Goal: Task Accomplishment & Management: Use online tool/utility

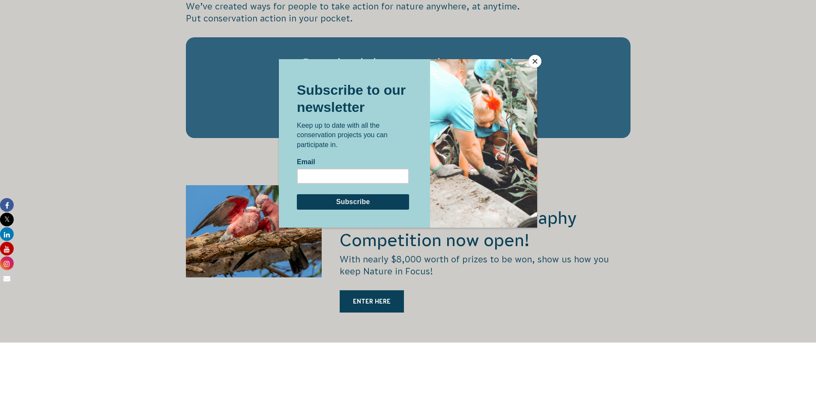
scroll to position [1414, 0]
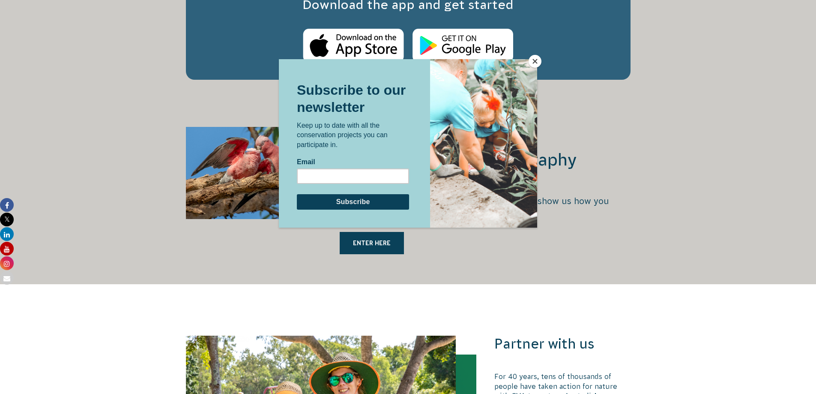
click at [539, 63] on button "Close" at bounding box center [535, 61] width 13 height 13
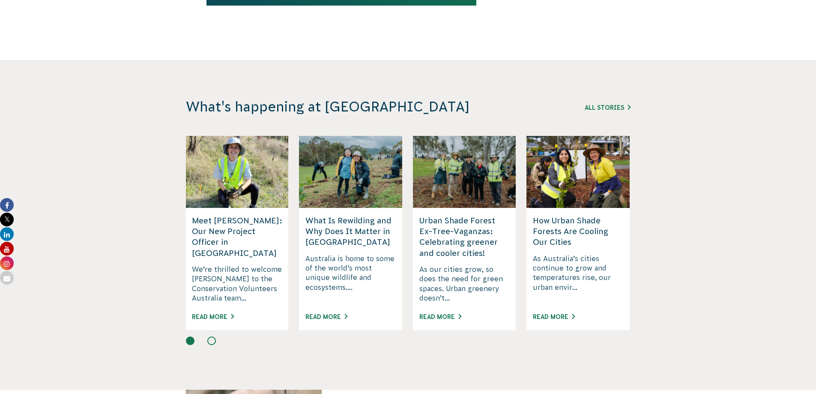
scroll to position [1971, 0]
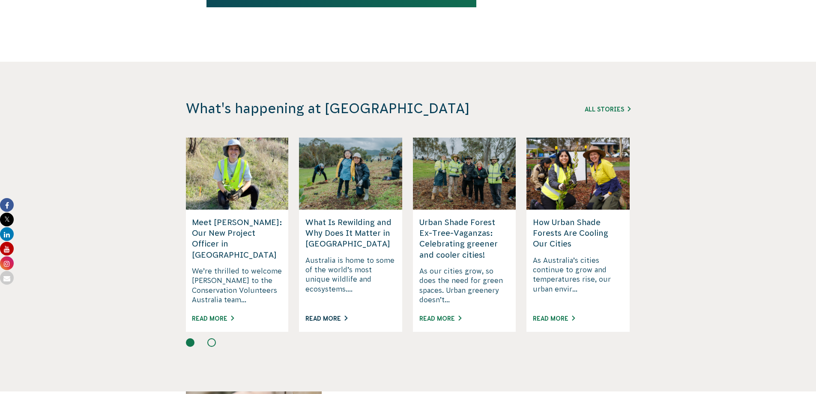
drag, startPoint x: 337, startPoint y: 295, endPoint x: 352, endPoint y: 295, distance: 14.6
click at [337, 315] on link "Read More" at bounding box center [327, 318] width 42 height 7
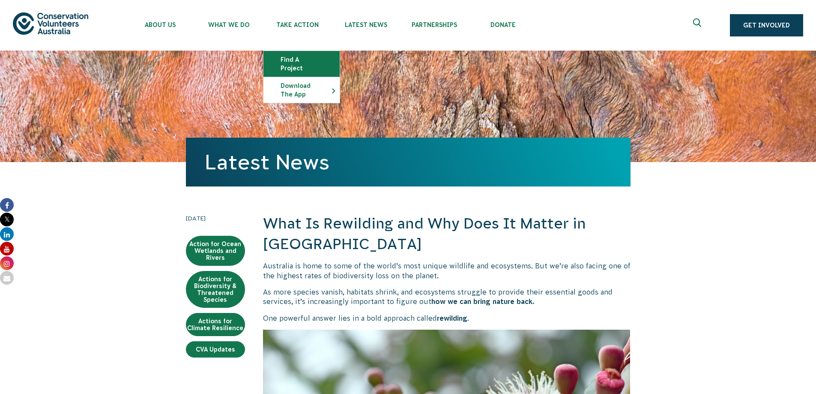
click at [300, 60] on link "Find a project" at bounding box center [302, 64] width 76 height 26
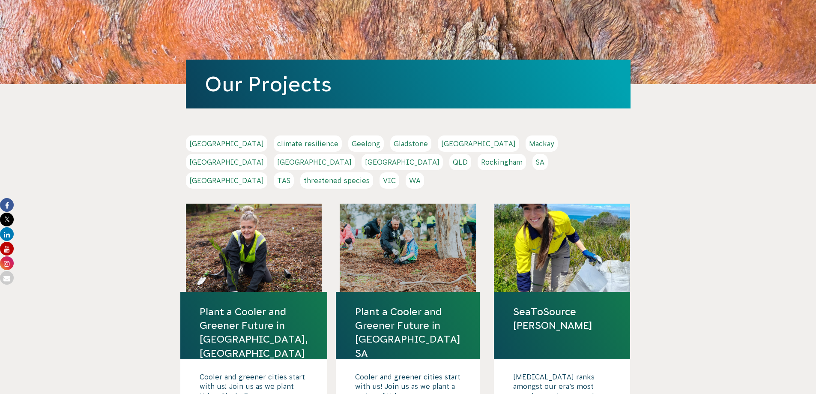
scroll to position [86, 0]
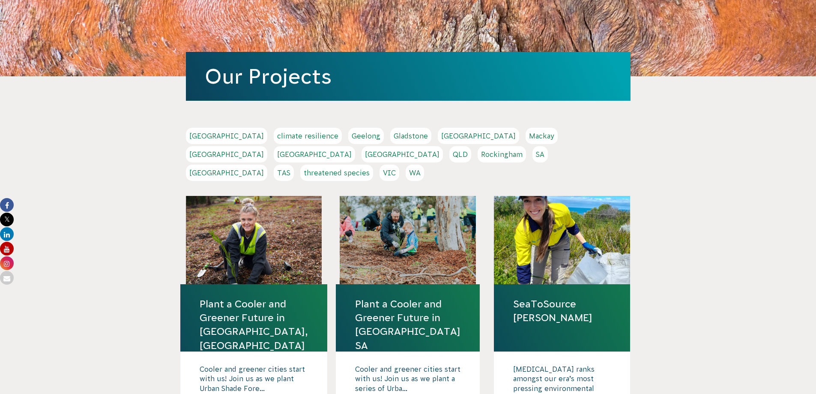
click at [348, 135] on link "Geelong" at bounding box center [366, 136] width 36 height 16
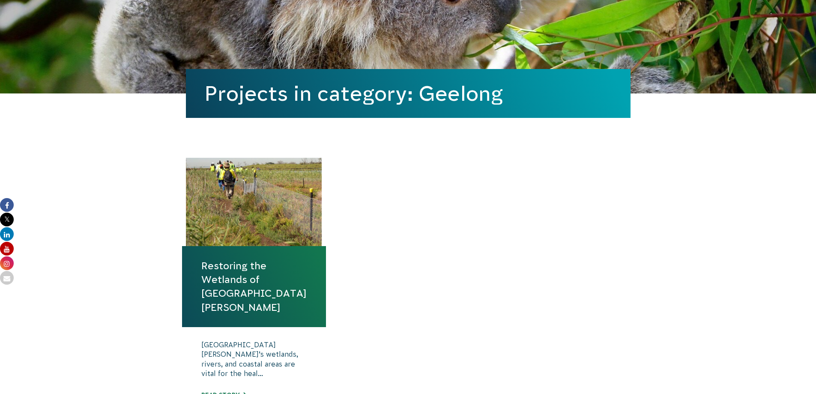
scroll to position [257, 0]
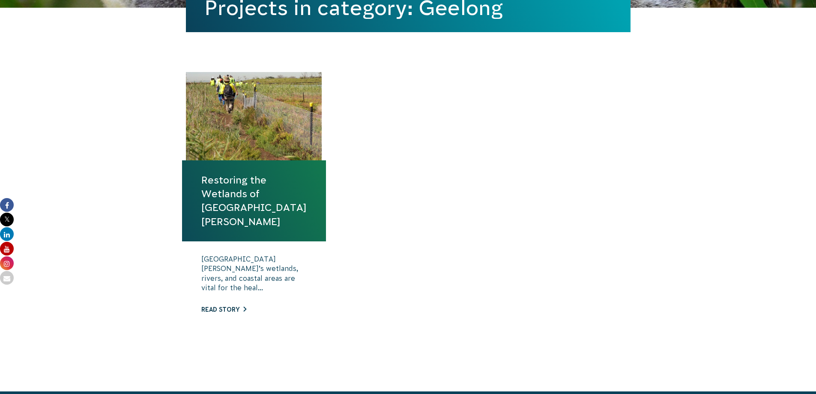
click at [223, 306] on link "Read story" at bounding box center [223, 309] width 45 height 7
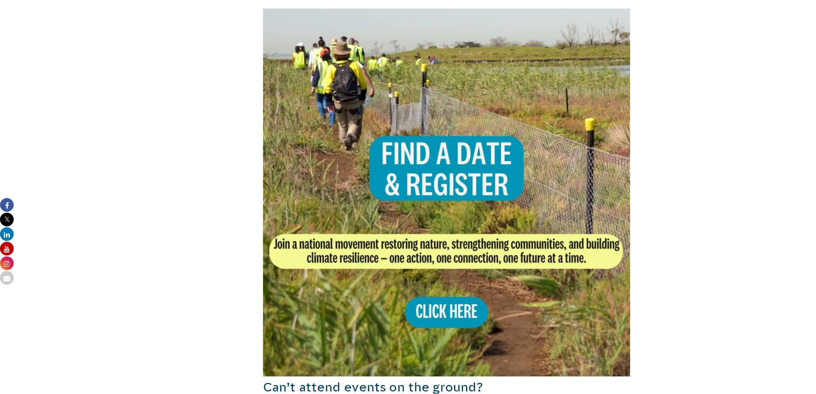
scroll to position [521, 0]
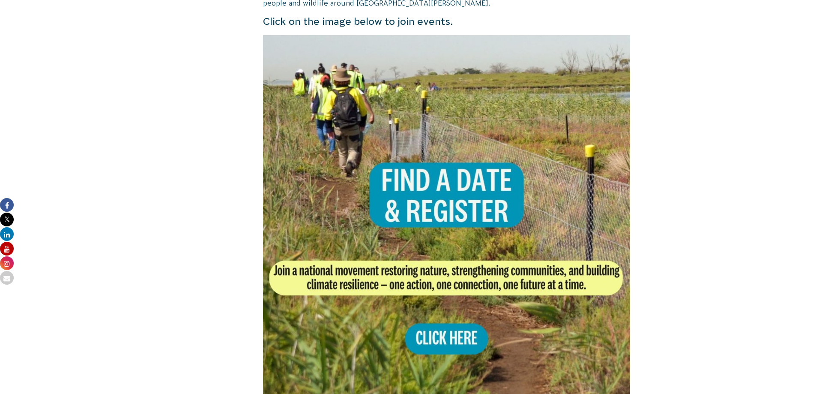
click at [434, 322] on img at bounding box center [447, 219] width 368 height 368
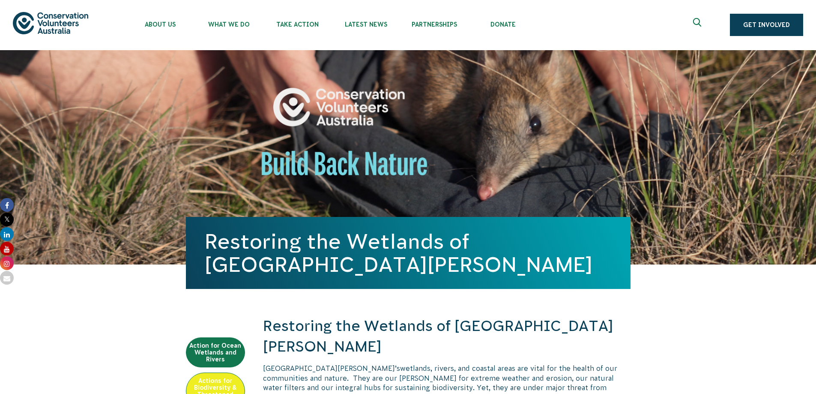
scroll to position [0, 0]
